Goal: Task Accomplishment & Management: Manage account settings

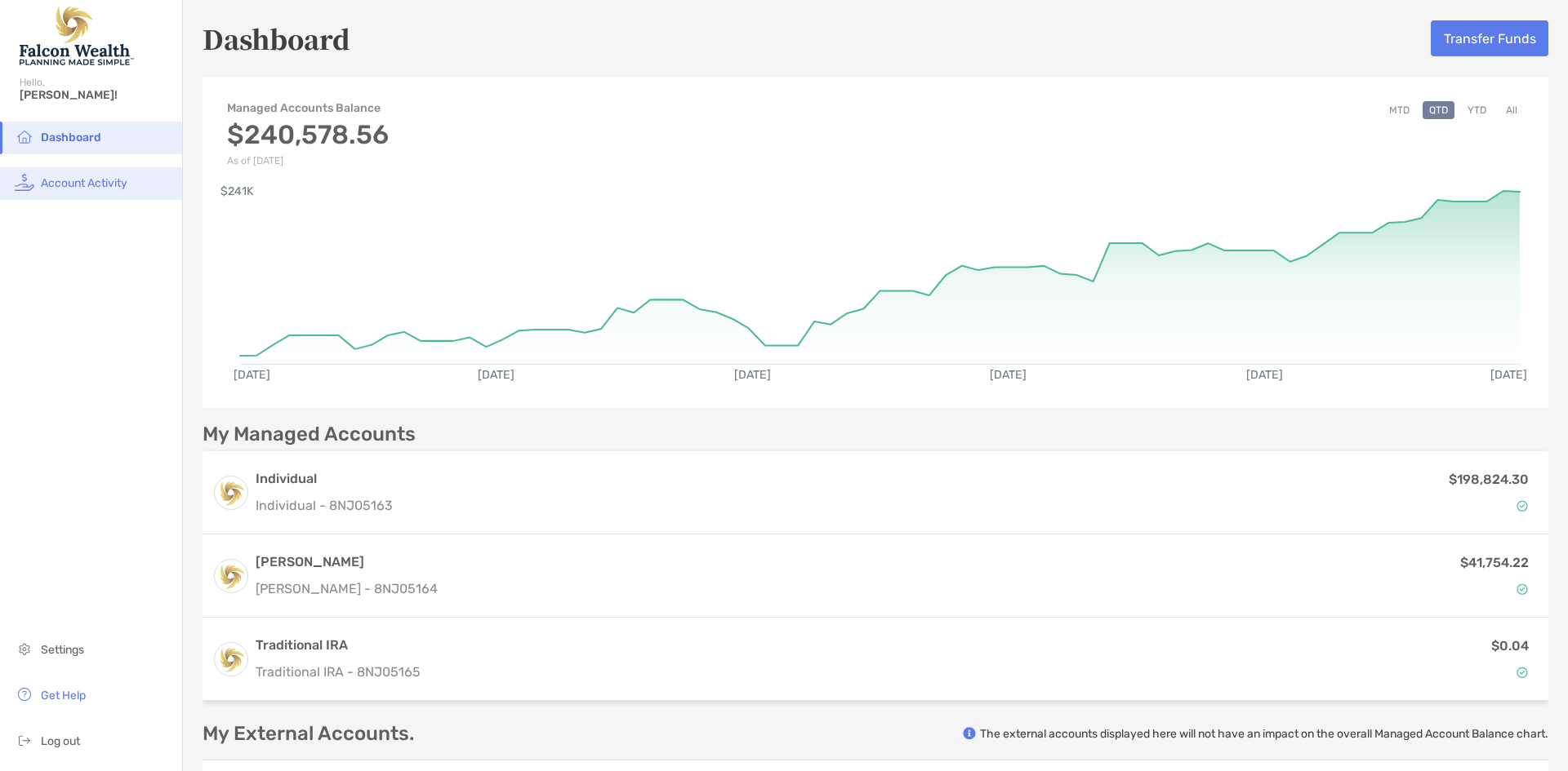
click at [78, 190] on li "Account Activity" at bounding box center [90, 183] width 182 height 33
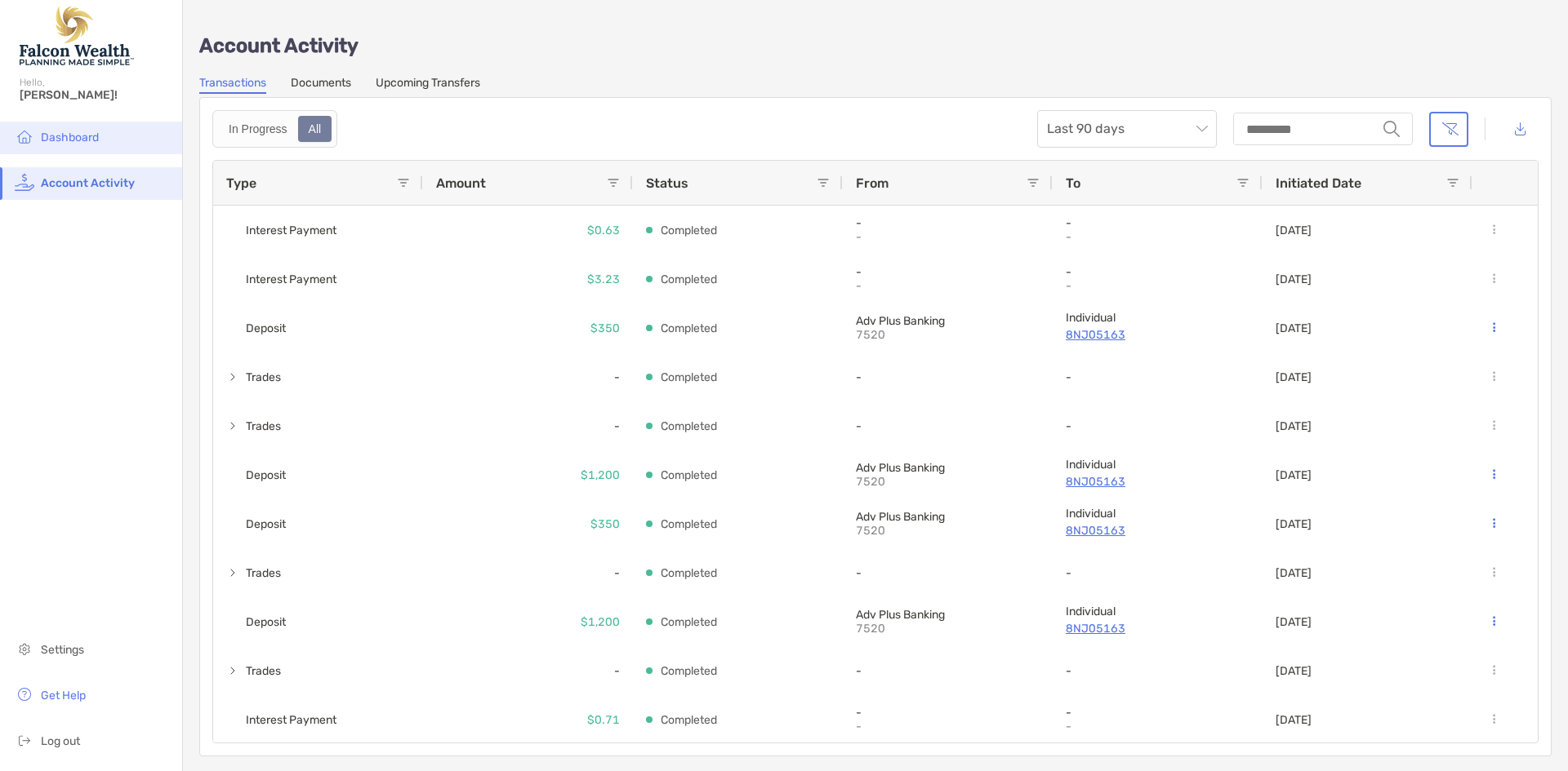
click at [123, 133] on li "Dashboard" at bounding box center [90, 137] width 182 height 33
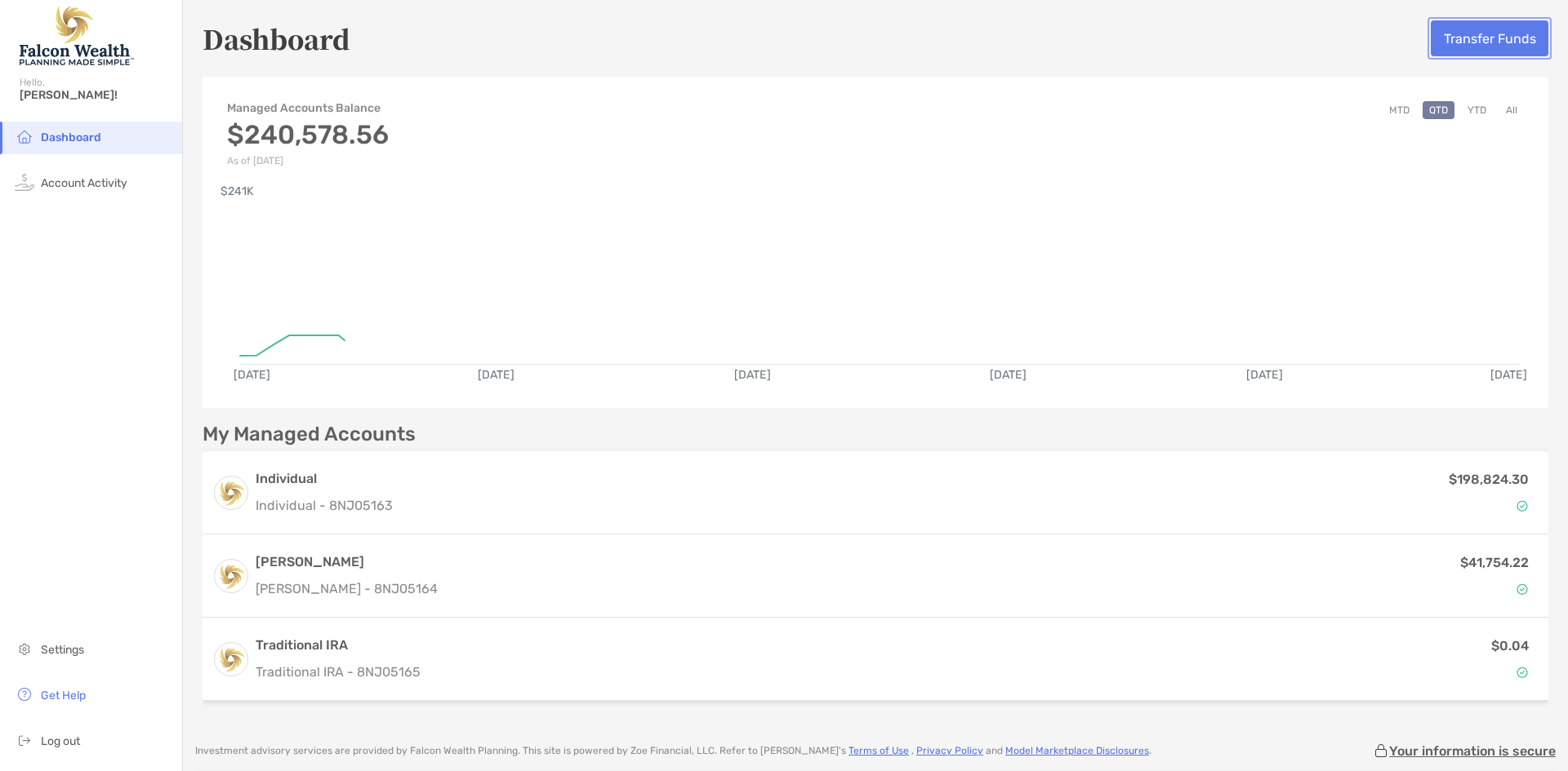
click at [1458, 40] on button "Transfer Funds" at bounding box center [1489, 38] width 117 height 36
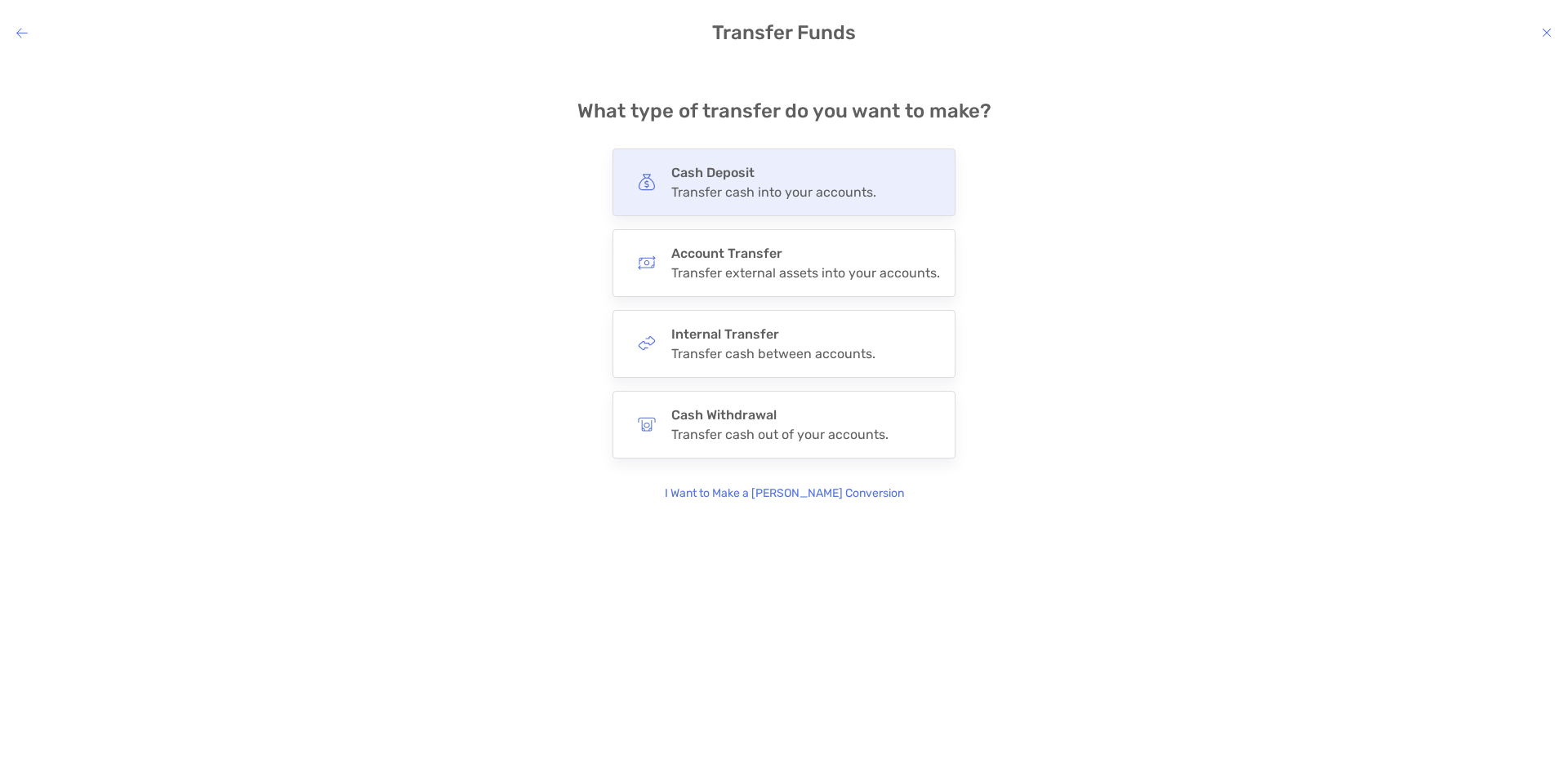
click at [735, 172] on h4 "Cash Deposit" at bounding box center [773, 172] width 205 height 16
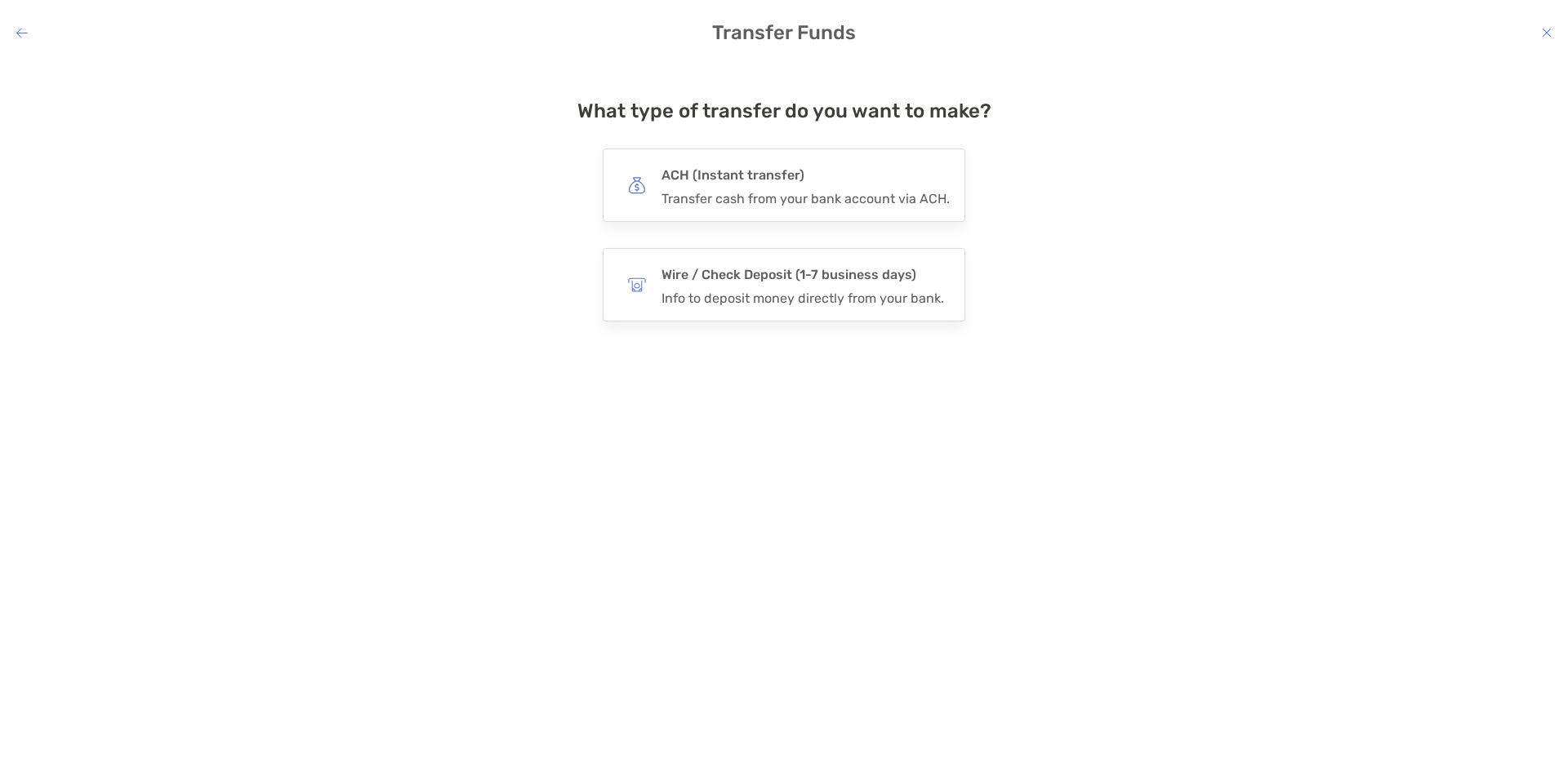
click at [735, 172] on h4 "ACH (Instant transfer)" at bounding box center [806, 175] width 288 height 23
click at [0, 0] on input "***" at bounding box center [0, 0] width 0 height 0
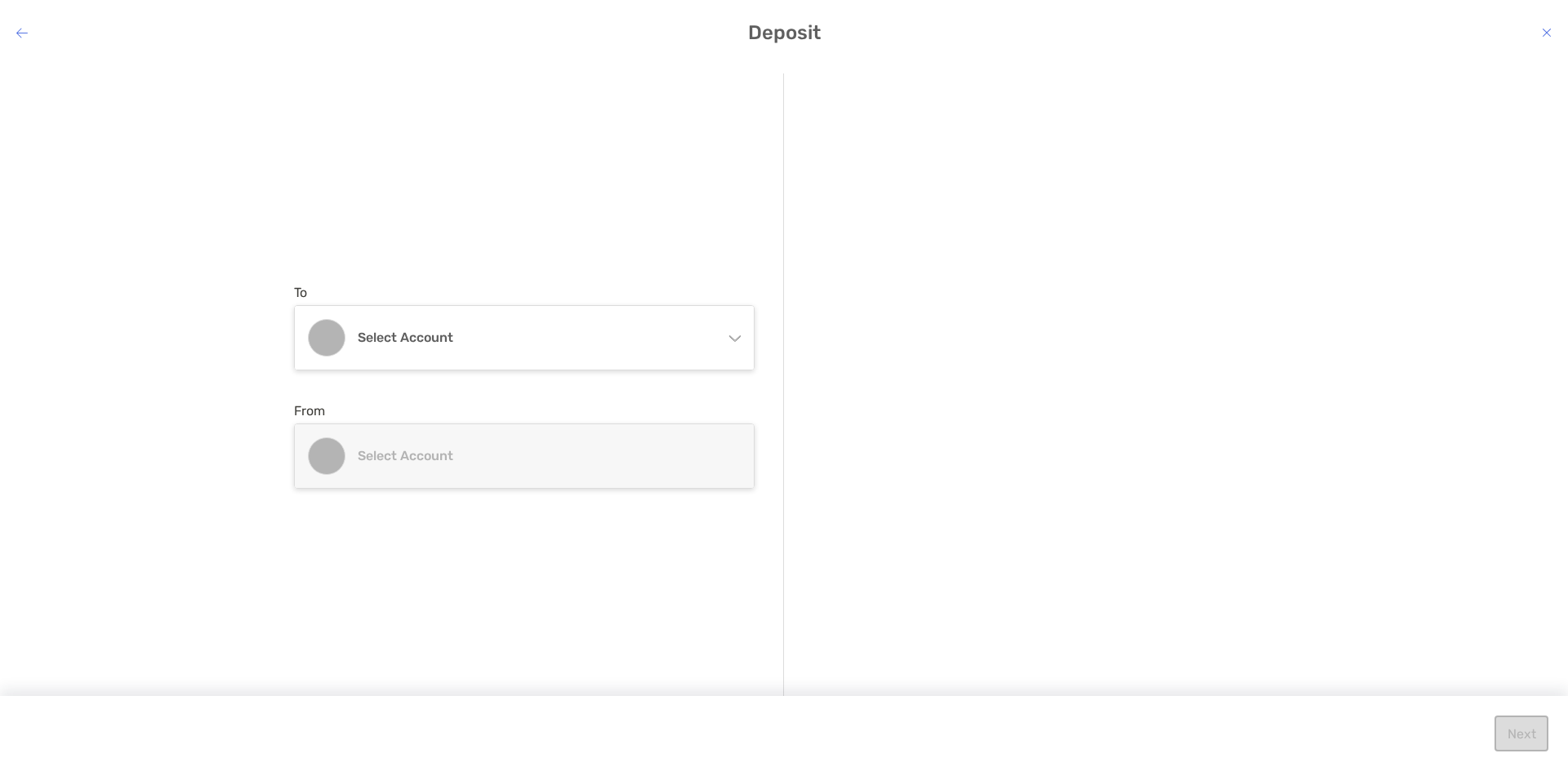
click at [22, 31] on icon "modal" at bounding box center [22, 33] width 12 height 13
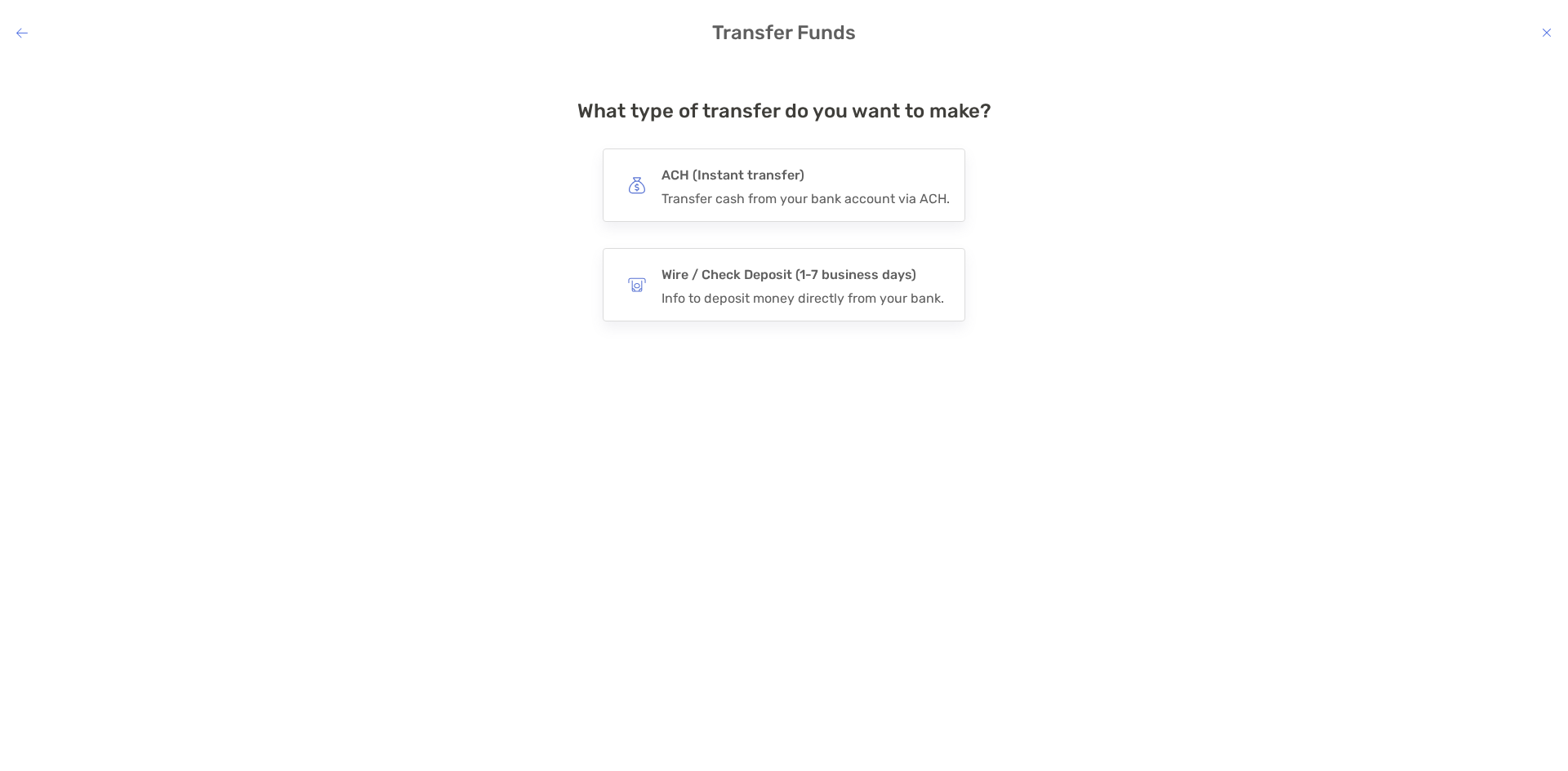
click at [22, 31] on icon "modal" at bounding box center [22, 33] width 12 height 13
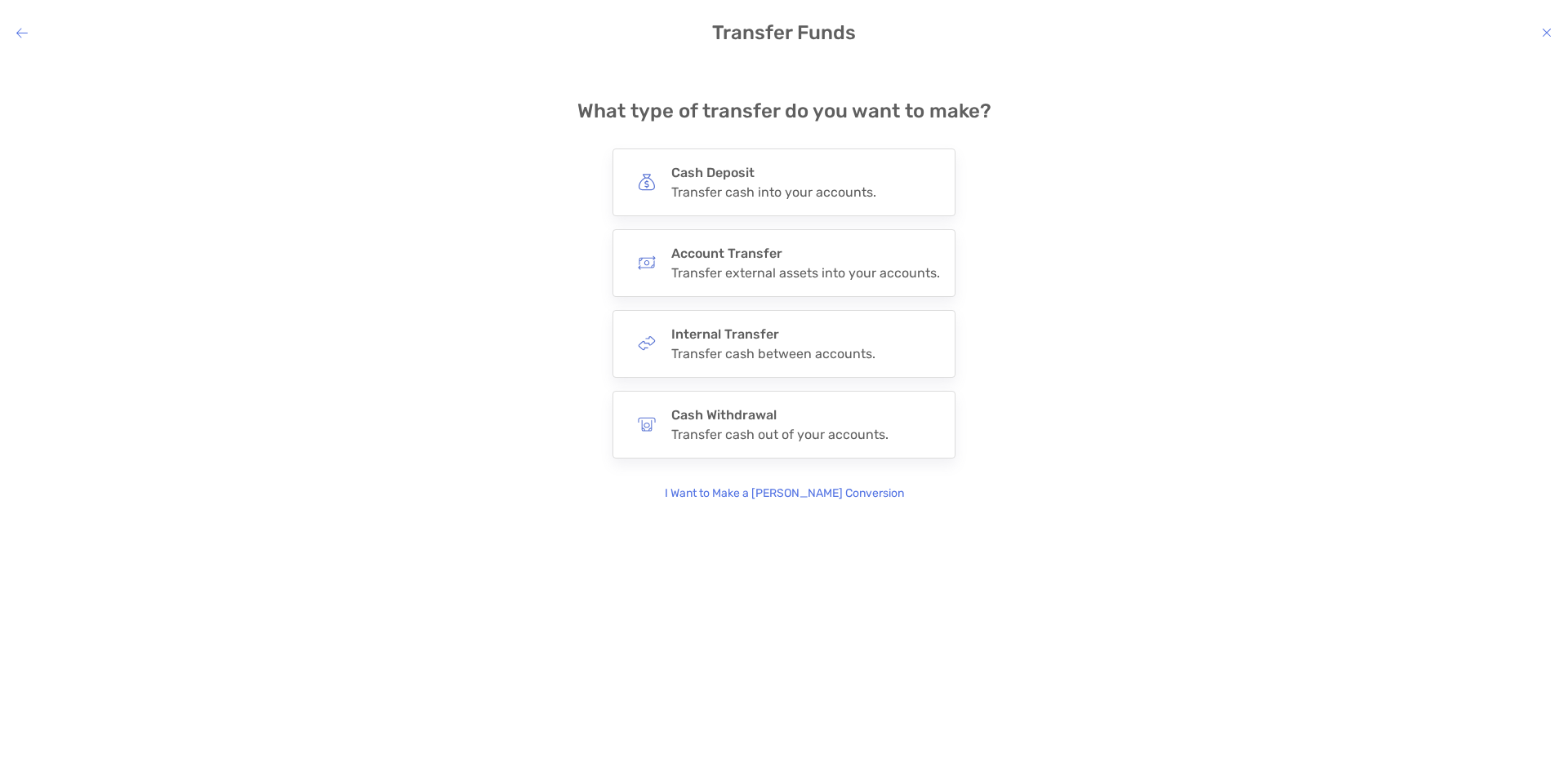
click at [22, 31] on icon "modal" at bounding box center [22, 33] width 12 height 13
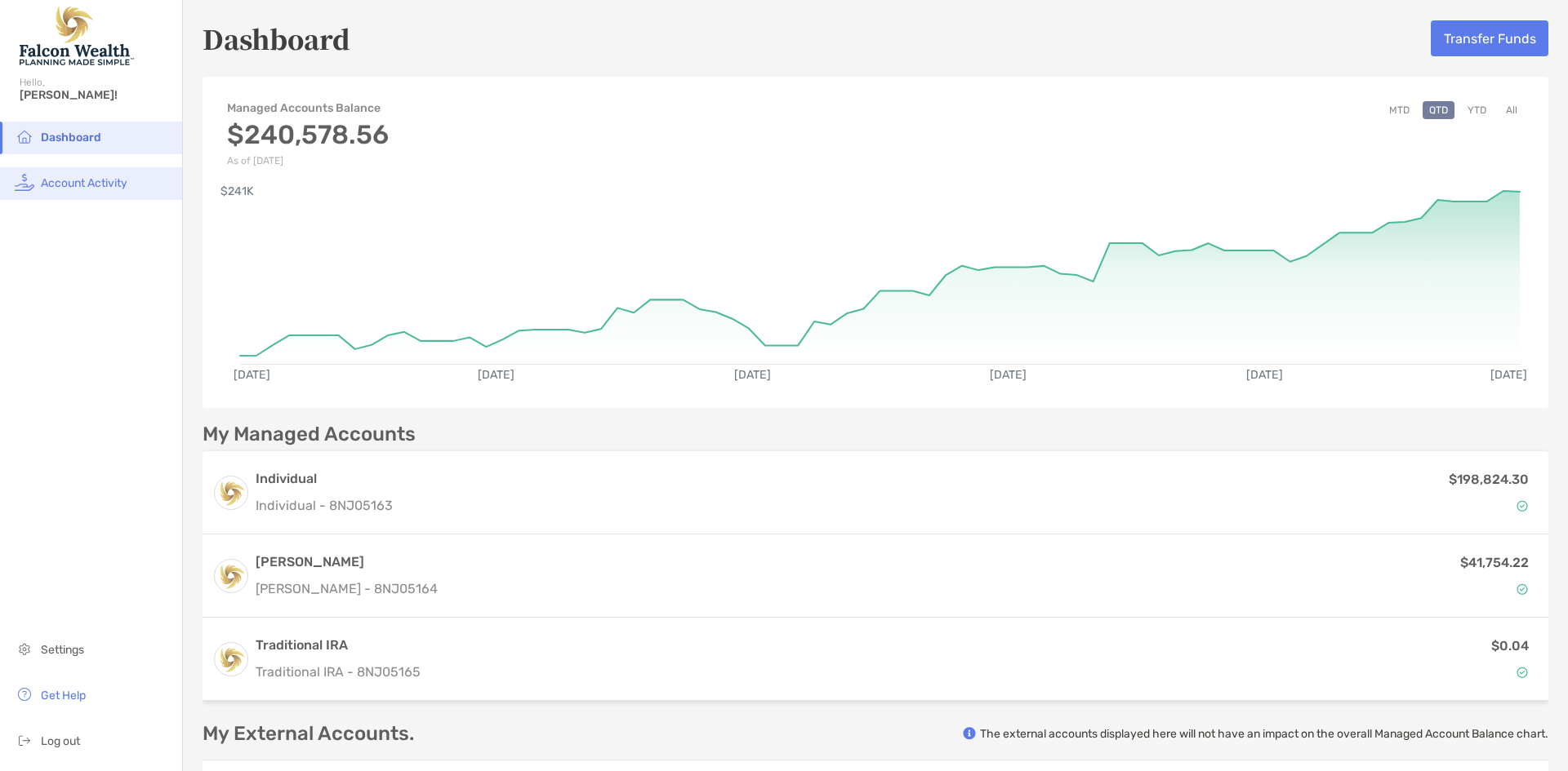
click at [106, 189] on span "Account Activity" at bounding box center [84, 183] width 86 height 14
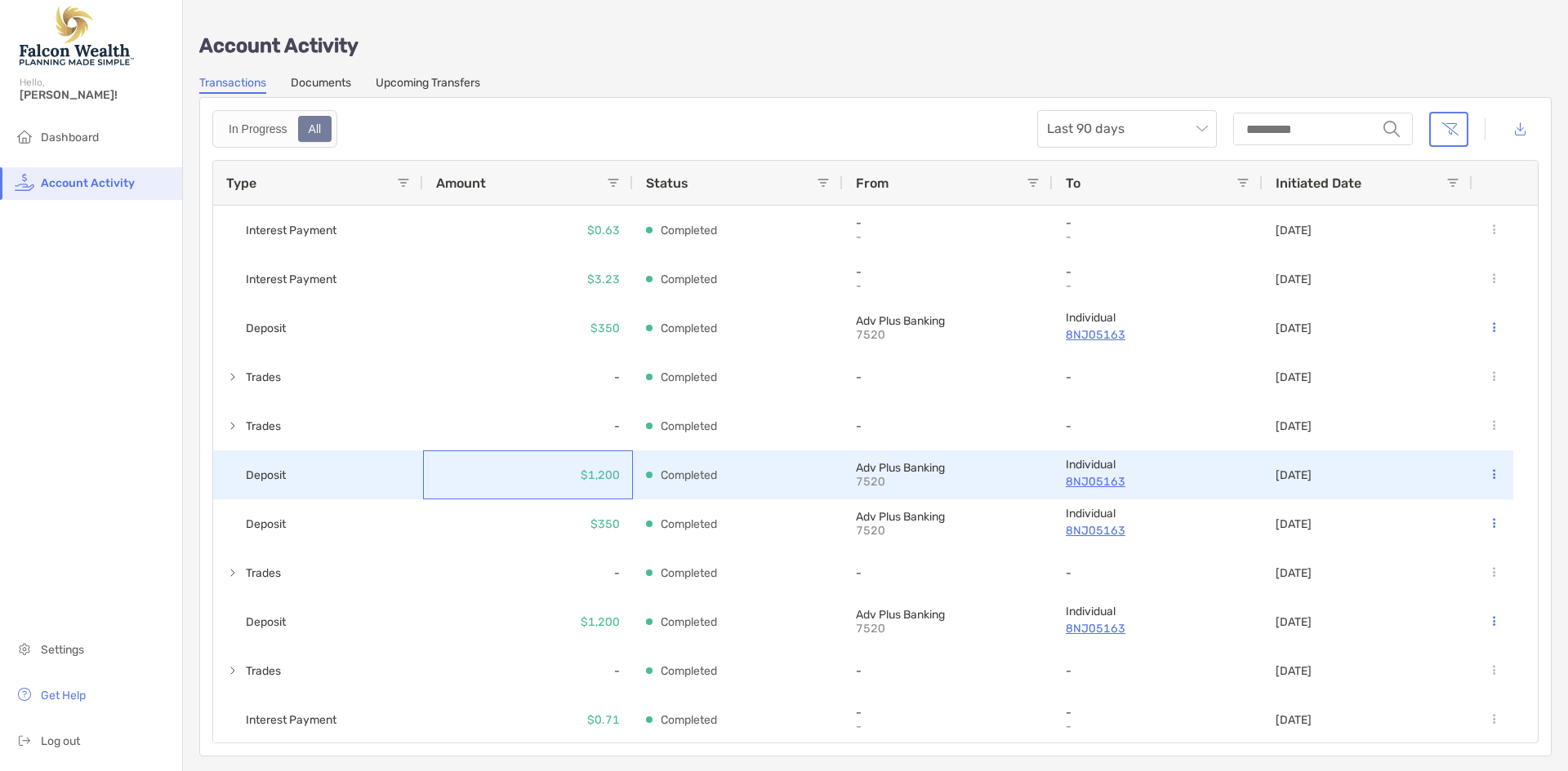
click at [566, 478] on div "$1,200" at bounding box center [528, 475] width 210 height 49
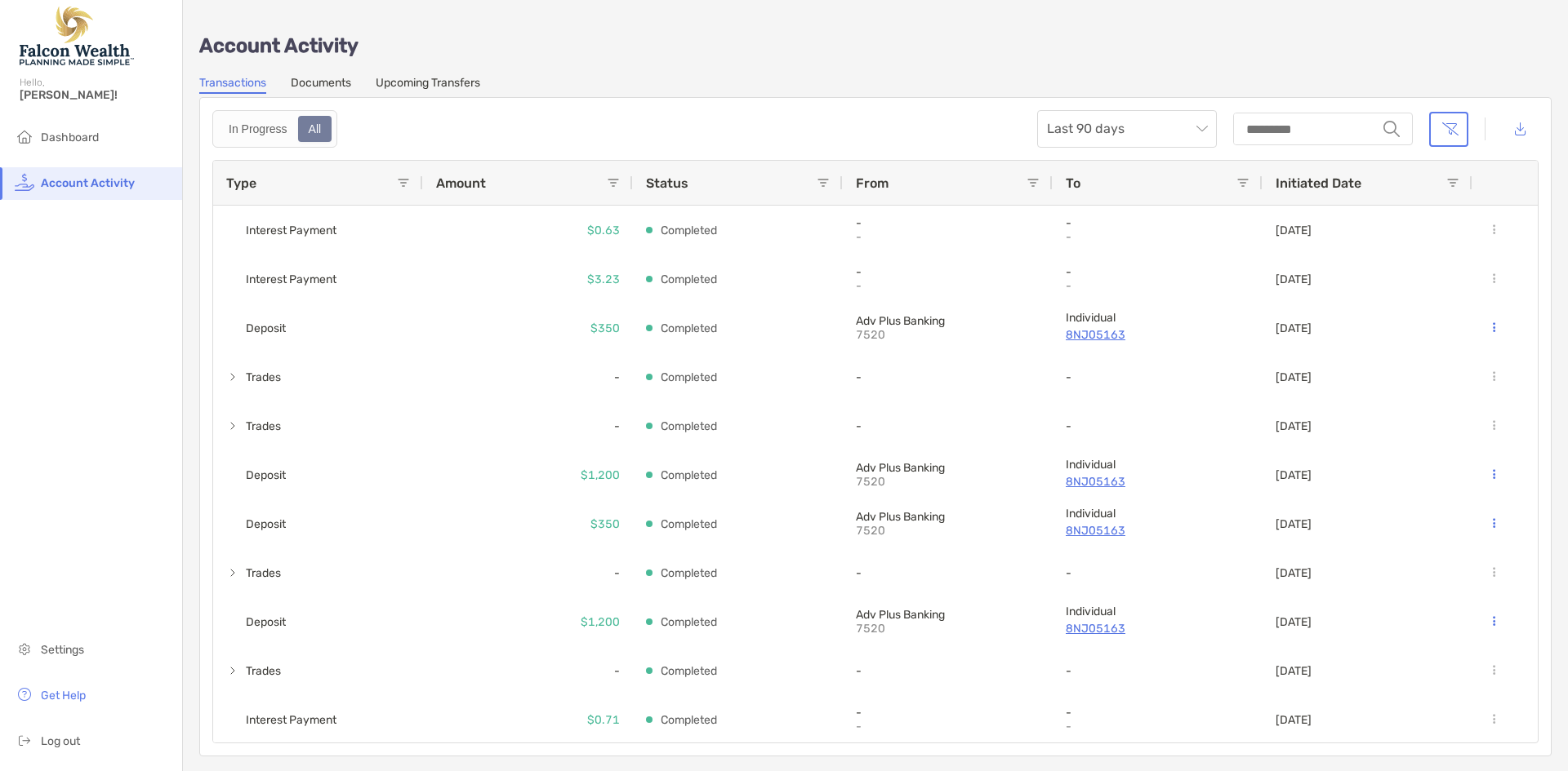
click at [415, 78] on link "Upcoming Transfers" at bounding box center [427, 85] width 105 height 18
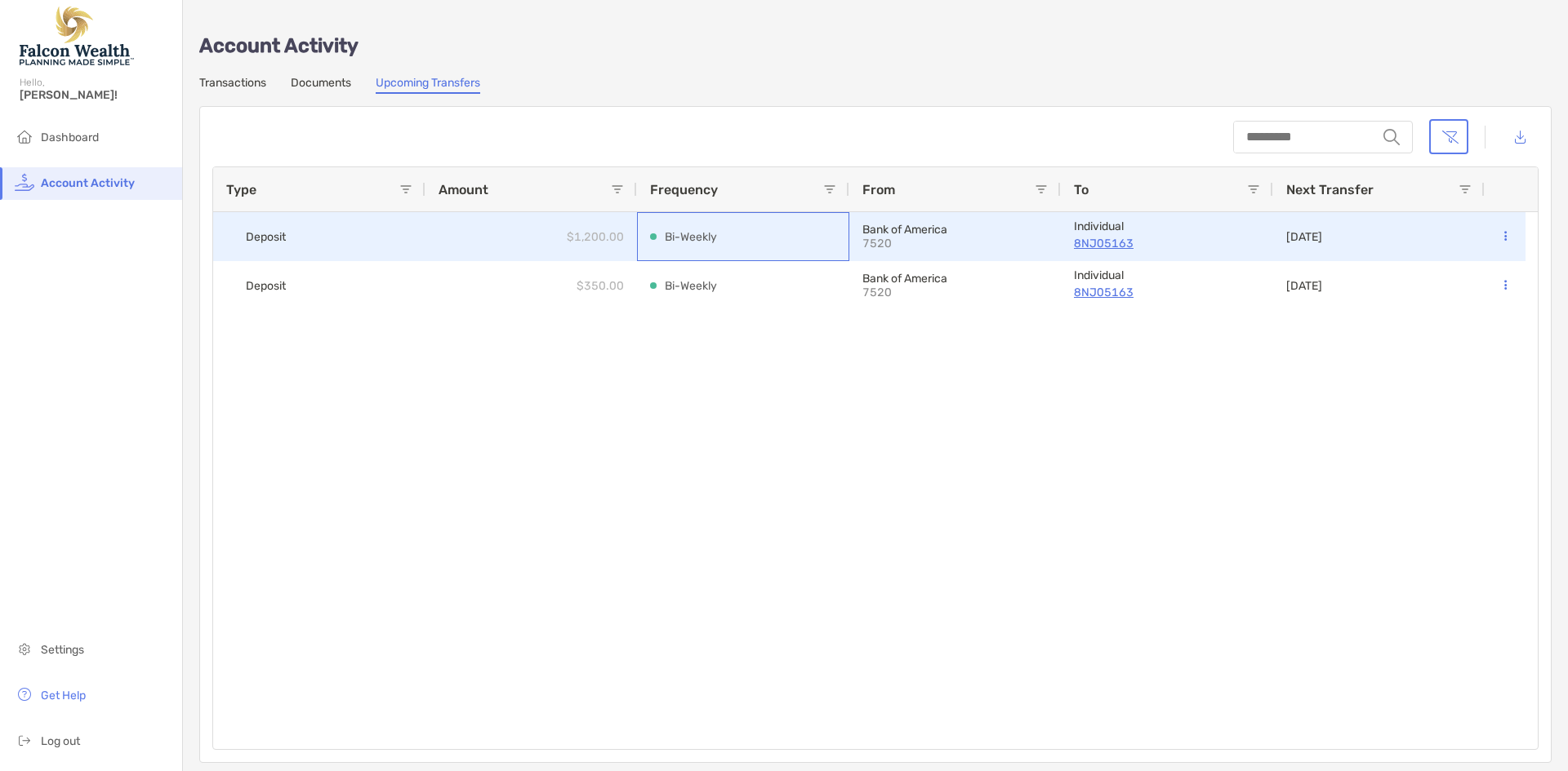
click at [812, 235] on div "Bi-Weekly" at bounding box center [743, 236] width 186 height 48
click at [487, 239] on div "$1,200.00" at bounding box center [531, 236] width 211 height 49
click at [1507, 233] on button at bounding box center [1505, 236] width 15 height 16
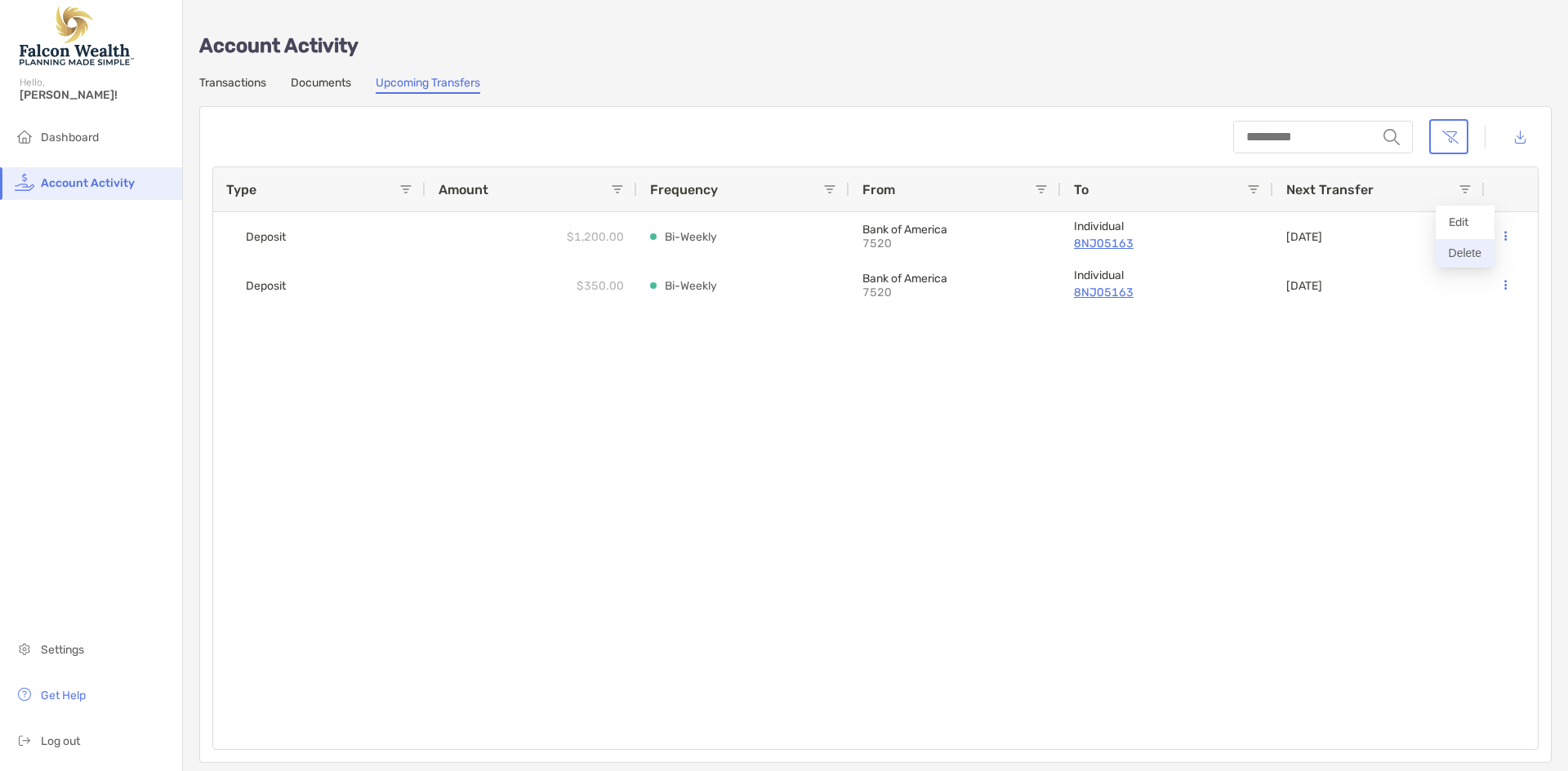
click at [1476, 243] on button "Delete" at bounding box center [1465, 254] width 59 height 28
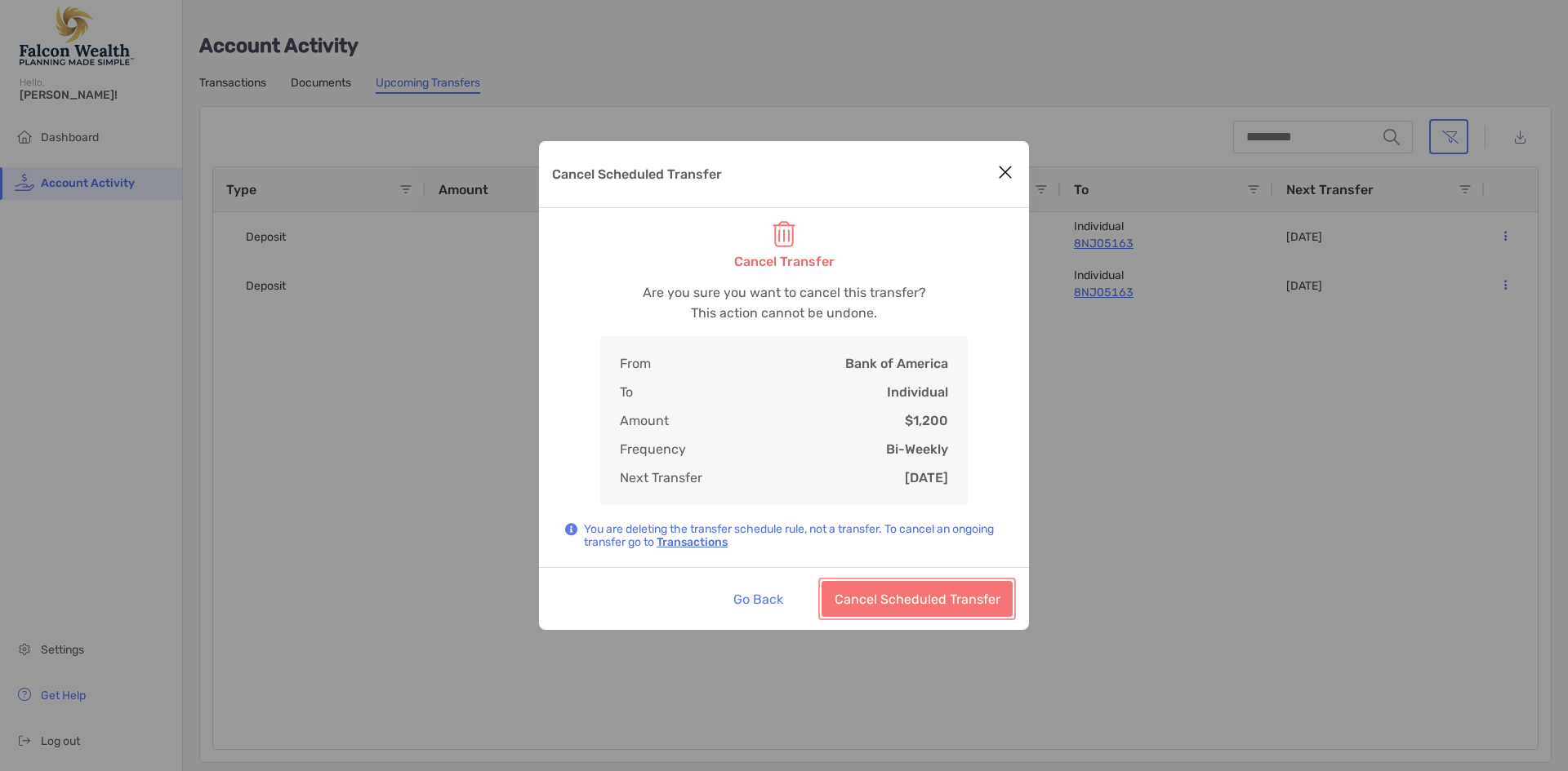
click at [932, 594] on button "Cancel Scheduled Transfer" at bounding box center [917, 599] width 191 height 36
